Goal: Transaction & Acquisition: Obtain resource

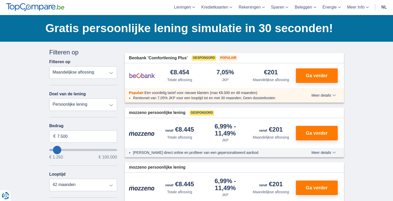
scroll to position [32, 0]
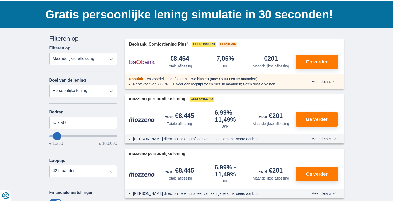
click at [105, 90] on select "Persoonlijke lening Auto Moto / fiets Mobilhome / caravan Renovatie Energie Sch…" at bounding box center [83, 91] width 68 height 12
click at [110, 87] on select "Persoonlijke lening Auto Moto / fiets Mobilhome / caravan Renovatie Energie Sch…" at bounding box center [83, 91] width 68 height 12
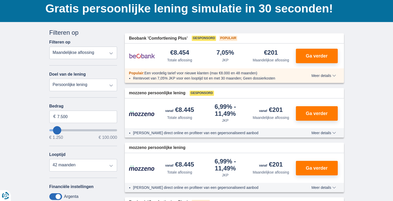
scroll to position [0, 0]
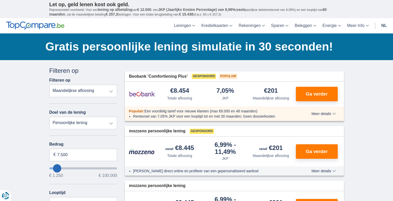
click at [106, 90] on select "Totale aflossing JKP Maandelijkse aflossing" at bounding box center [83, 91] width 68 height 12
click at [49, 85] on select "Totale aflossing JKP Maandelijkse aflossing" at bounding box center [83, 91] width 68 height 12
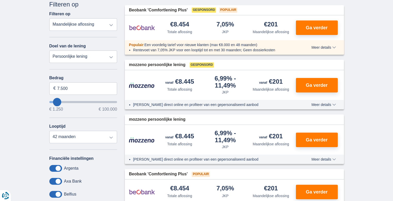
scroll to position [67, 0]
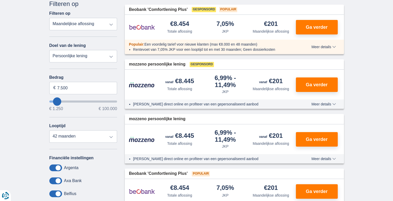
type input "99.250"
type input "99250"
select select "120"
type input "99250"
click at [115, 101] on input "wantToBorrow" at bounding box center [83, 101] width 68 height 2
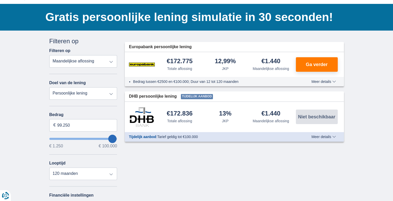
scroll to position [30, 0]
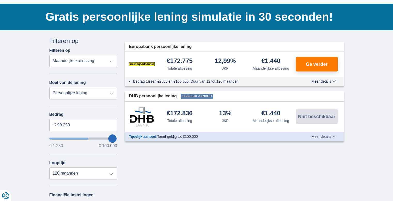
type input "57.250"
type input "57250"
click at [87, 138] on input "wantToBorrow" at bounding box center [83, 138] width 68 height 2
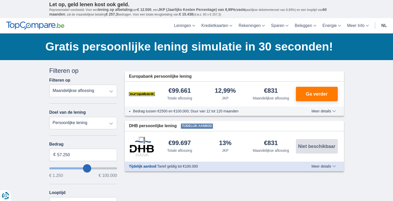
type input "54.250"
type input "54250"
type input "55.250"
type input "55250"
type input "57.250"
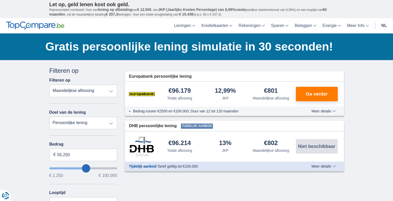
type input "57250"
type input "58.250"
type input "59250"
type input "73.250"
type input "73250"
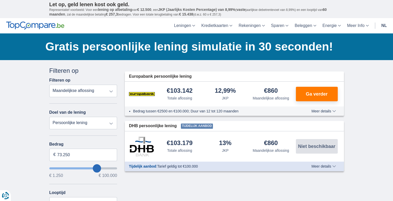
click at [96, 168] on input "wantToBorrow" at bounding box center [83, 168] width 68 height 2
type input "99.250"
type input "99250"
click at [114, 168] on input "wantToBorrow" at bounding box center [83, 168] width 68 height 2
